Goal: Book appointment/travel/reservation

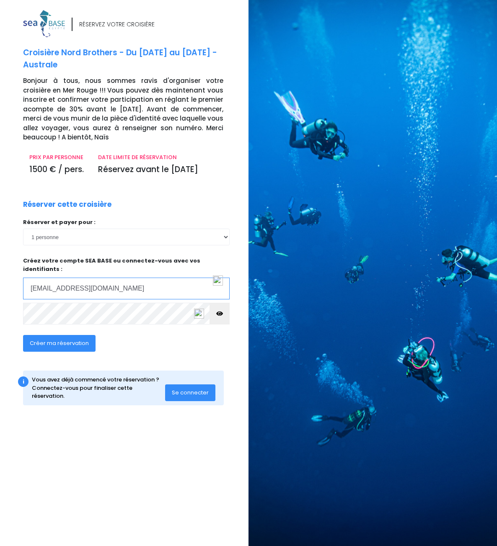
click at [167, 282] on input "pascal.devergnes76@orange.fr" at bounding box center [126, 289] width 207 height 22
type input "pascal.devergnes76@orange.fr"
click at [64, 339] on span "Créer ma réservation" at bounding box center [59, 343] width 59 height 8
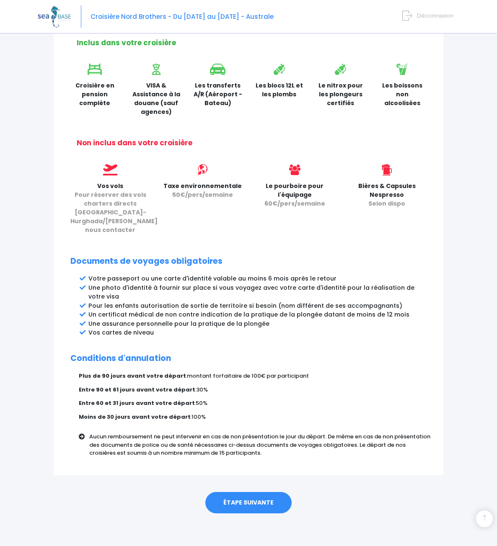
scroll to position [264, 0]
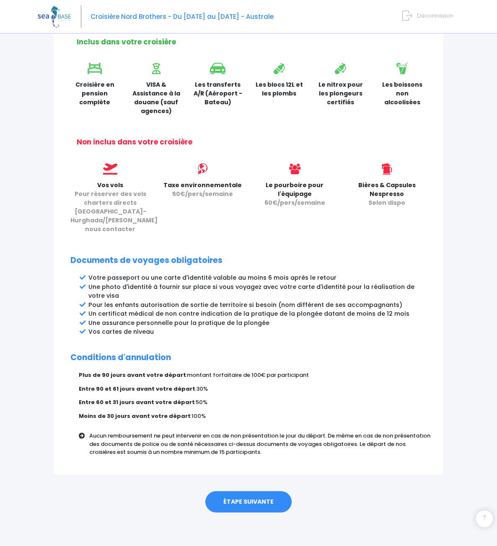
click at [249, 503] on link "ÉTAPE SUIVANTE" at bounding box center [248, 502] width 86 height 22
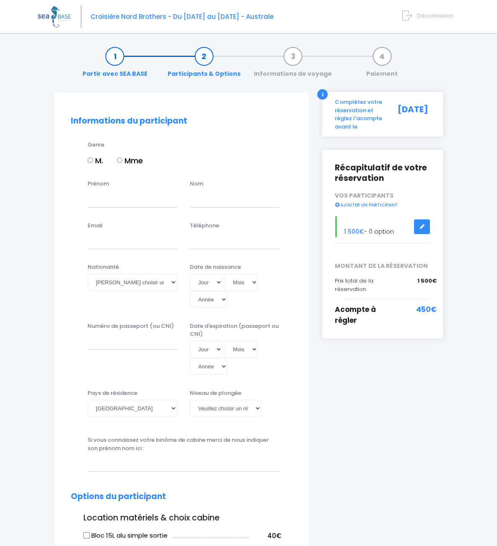
click at [91, 161] on input "M." at bounding box center [90, 160] width 5 height 5
radio input "true"
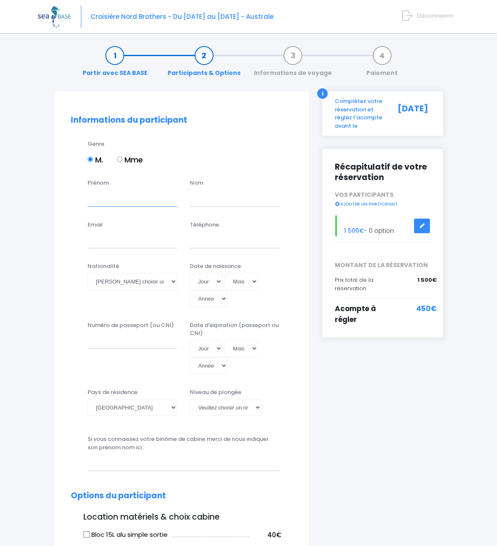
click at [106, 197] on input "Prénom" at bounding box center [133, 198] width 90 height 17
type input "Pascal"
type input "Devergnes"
click at [101, 241] on input "Email" at bounding box center [133, 240] width 90 height 17
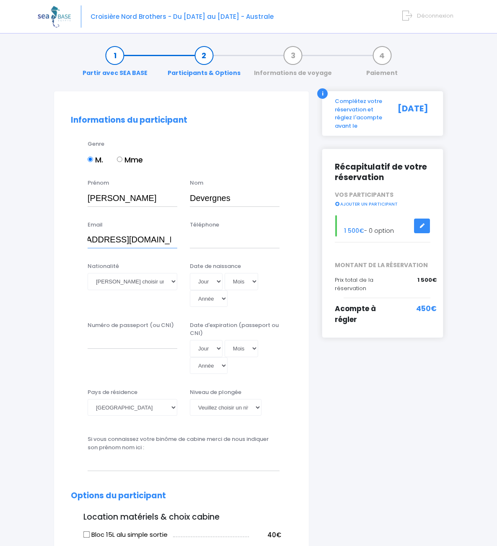
type input "pascal.devergnes76@orange.fr"
click at [209, 241] on input "Téléphone" at bounding box center [235, 240] width 90 height 17
drag, startPoint x: 115, startPoint y: 240, endPoint x: 74, endPoint y: 240, distance: 41.1
click at [88, 240] on input "pascal.devergnes76@orange.fr" at bounding box center [133, 240] width 90 height 17
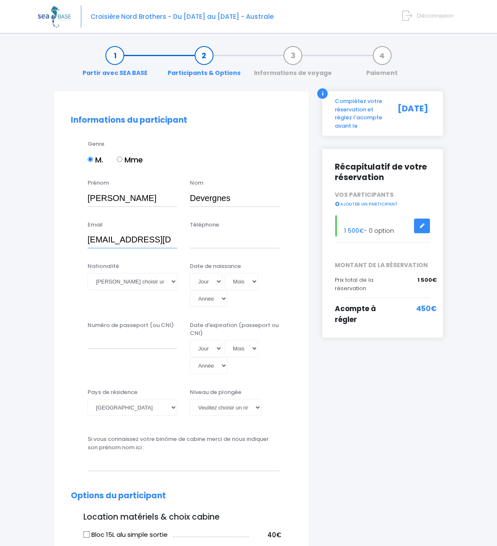
click at [153, 241] on input "pascal.devergnes76@orange.fr" at bounding box center [133, 240] width 90 height 17
click at [205, 239] on input "Téléphone" at bounding box center [235, 240] width 90 height 17
type input "0689760016"
click at [88, 273] on select "Veuillez choisir une nationalité Afghane Albanaise Algerienne Allemande America…" at bounding box center [133, 281] width 90 height 17
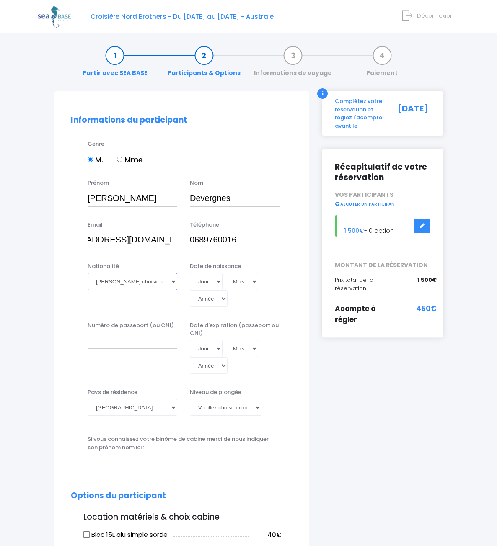
select select "Française"
click option "Française" at bounding box center [0, 0] width 0 height 0
click at [190, 273] on select "Jour 01 02 03 04 05 06 07 08 09 10 11 12 13 14 15 16 17 18 19 20 21 22 23 24 25…" at bounding box center [206, 281] width 33 height 17
select select "04"
click option "04" at bounding box center [0, 0] width 0 height 0
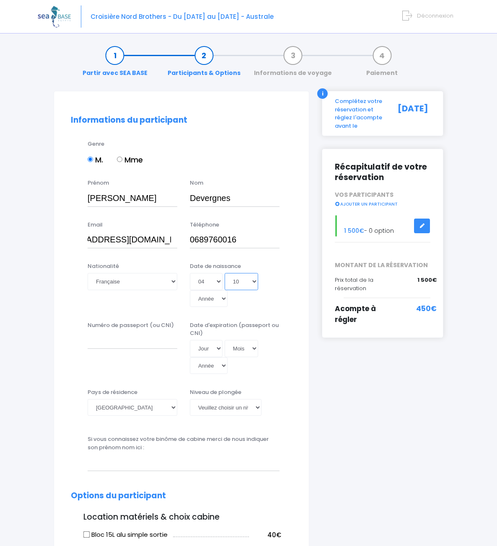
select select "11"
select select "1999"
type input "1999-11-04"
select select "1969"
type input "1969-11-04"
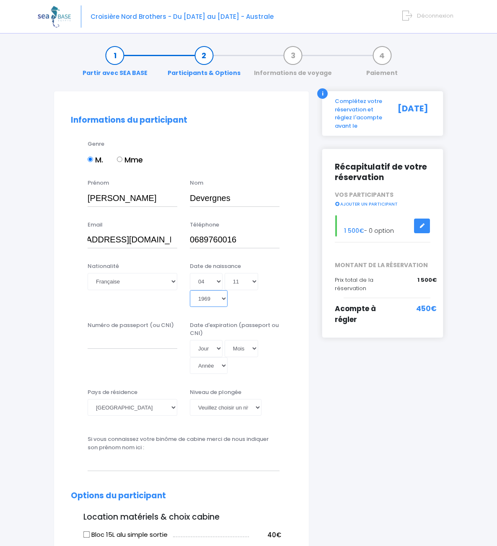
select select "1962"
type input "1962-11-04"
type input "25DC70691"
click at [190, 340] on select "Jour 01 02 03 04 05 06 07 08 09 10 11 12 13 14 15 16 17 18 19 20 21 22 23 24 25…" at bounding box center [206, 348] width 33 height 17
click option "25" at bounding box center [0, 0] width 0 height 0
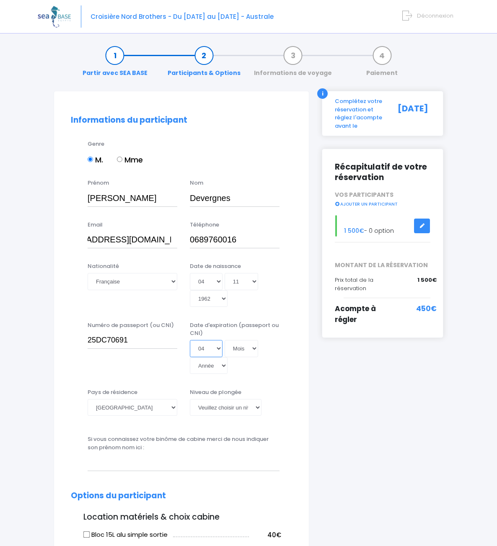
click at [190, 340] on select "Jour 01 02 03 04 05 06 07 08 09 10 11 12 13 14 15 16 17 18 19 20 21 22 23 24 25…" at bounding box center [206, 348] width 33 height 17
select select "25"
click option "25" at bounding box center [0, 0] width 0 height 0
select select "04"
select select "2045"
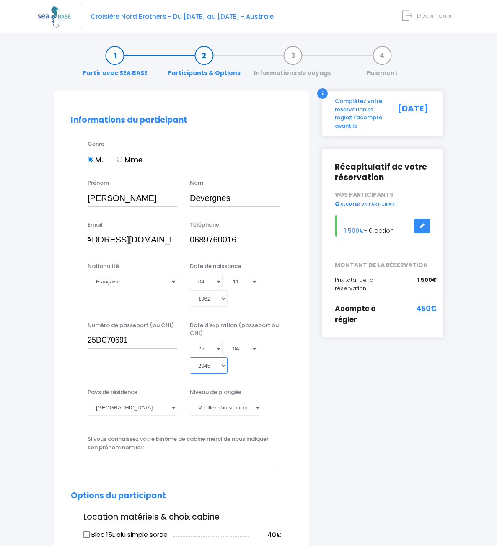
type input "2045-04-25"
select select "2039"
type input "2039-04-25"
select select "2035"
type input "2035-04-25"
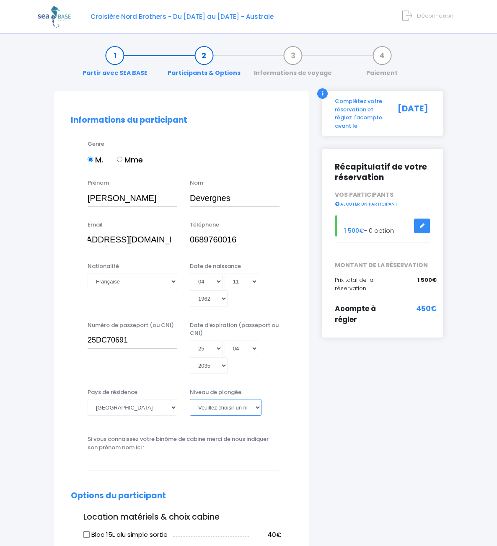
click at [190, 399] on select "Veuillez choisir un niveau de plongée Non plongeur Junior OW diver Adventure OW…" at bounding box center [226, 407] width 72 height 17
select select "N3"
click option "N3" at bounding box center [0, 0] width 0 height 0
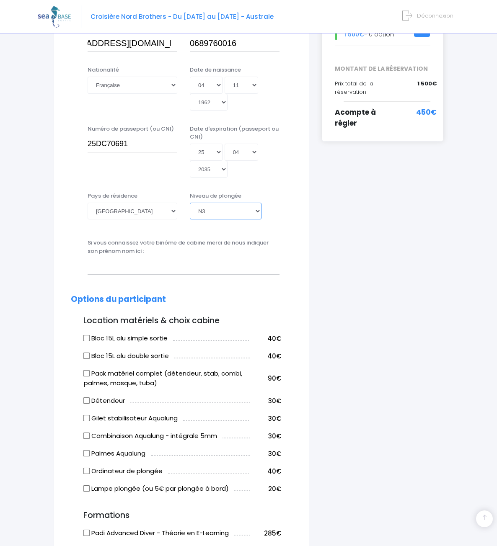
scroll to position [200, 0]
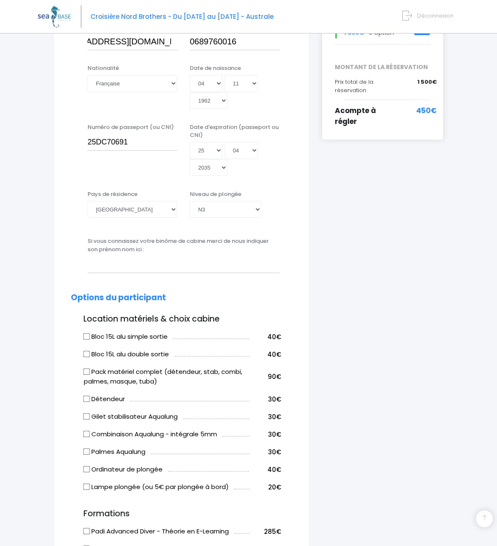
click at [88, 339] on input "Bloc 15L alu simple sortie" at bounding box center [86, 337] width 7 height 7
checkbox input "true"
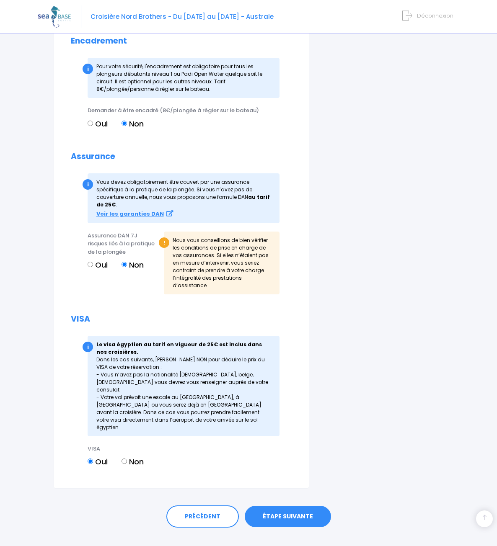
scroll to position [752, 0]
click at [292, 507] on link "ÉTAPE SUIVANTE" at bounding box center [288, 518] width 86 height 22
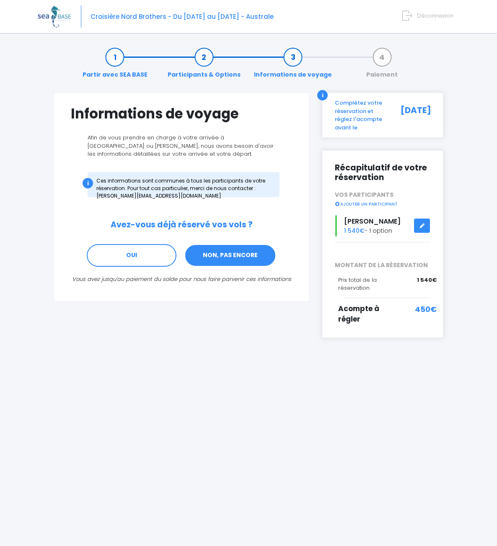
click at [243, 258] on link "NON, PAS ENCORE" at bounding box center [230, 255] width 92 height 23
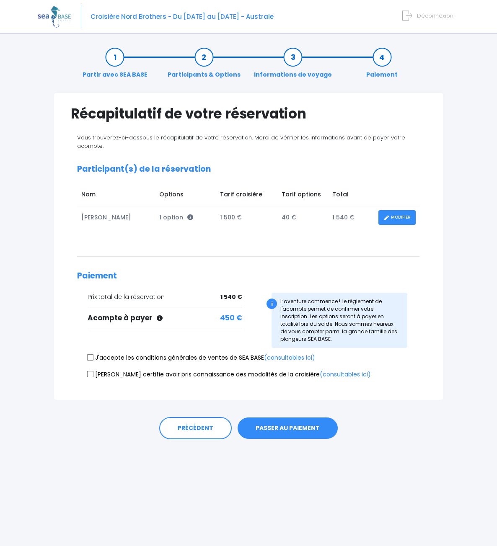
click at [92, 359] on input "J'accepte les conditions générales de ventes de SEA BASE (consultables ici)" at bounding box center [90, 357] width 7 height 7
checkbox input "true"
click at [93, 375] on input "Je certifie avoir pris connaissance des modalités de la croisière (consultables…" at bounding box center [90, 374] width 7 height 7
checkbox input "true"
click at [303, 428] on button "PASSER AU PAIEMENT" at bounding box center [288, 429] width 100 height 22
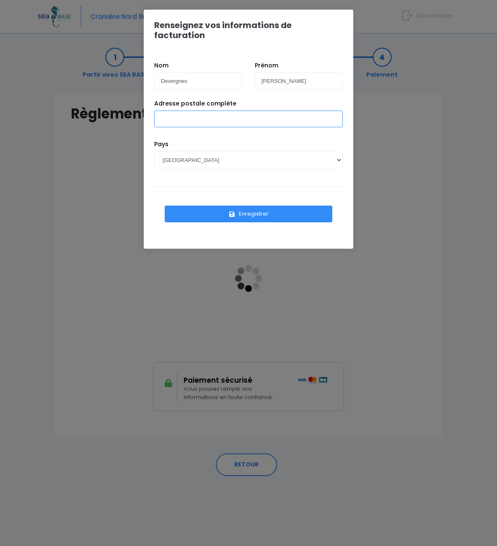
click at [235, 111] on input "Adresse postale complète" at bounding box center [248, 119] width 189 height 17
type input "2 Place Guy de Maupassant 76240 LE MESNIL ESNARD"
click at [251, 206] on button "Enregistrer" at bounding box center [249, 214] width 168 height 17
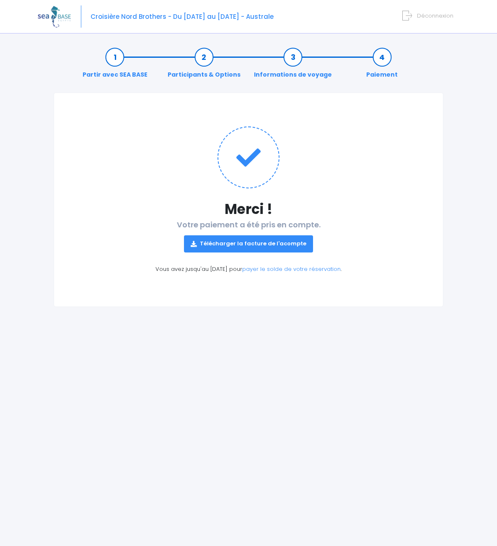
click at [261, 246] on link "Télécharger la facture de l'acompte" at bounding box center [248, 243] width 129 height 17
click at [431, 16] on span "Déconnexion" at bounding box center [435, 16] width 36 height 8
